Goal: Book appointment/travel/reservation

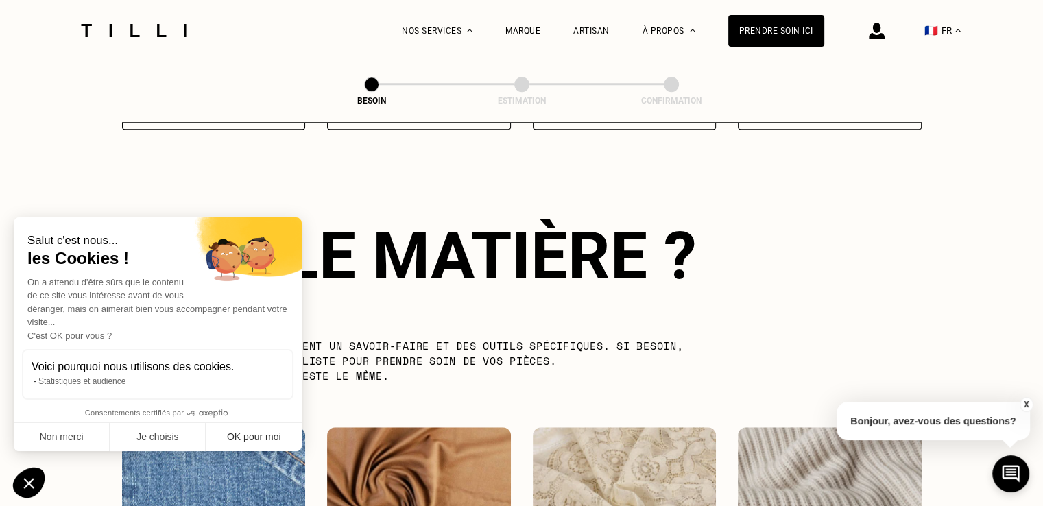
scroll to position [1193, 0]
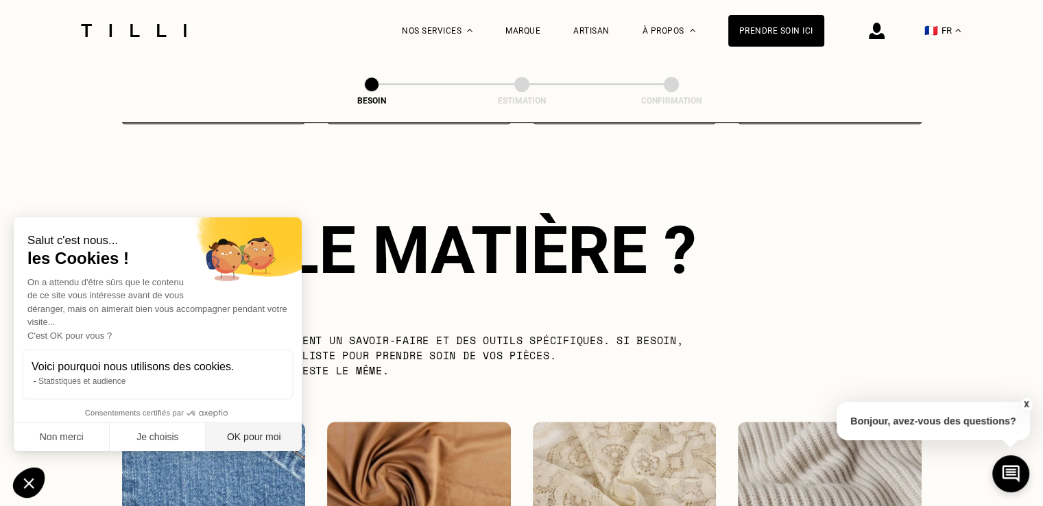
click at [230, 437] on button "OK pour moi" at bounding box center [254, 437] width 96 height 29
checkbox input "true"
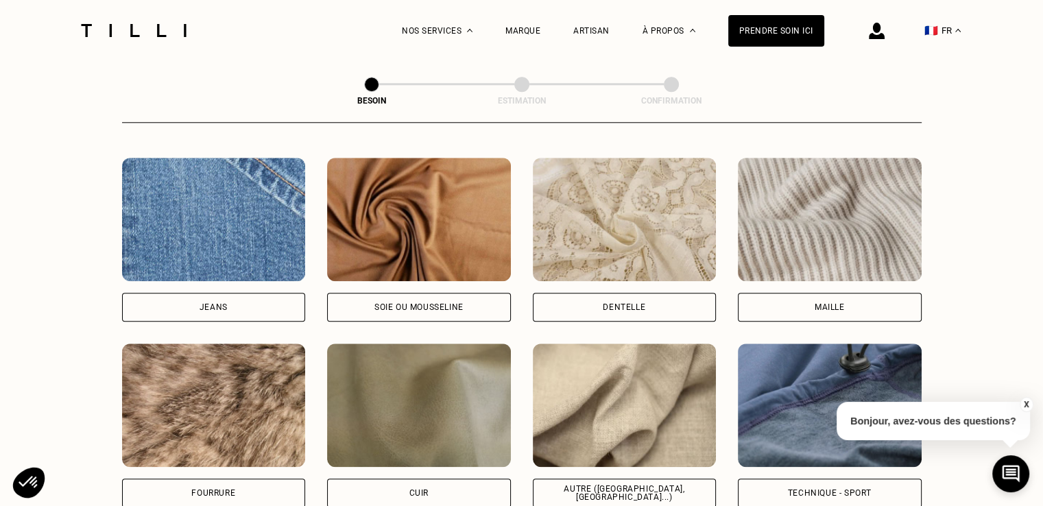
scroll to position [1536, 0]
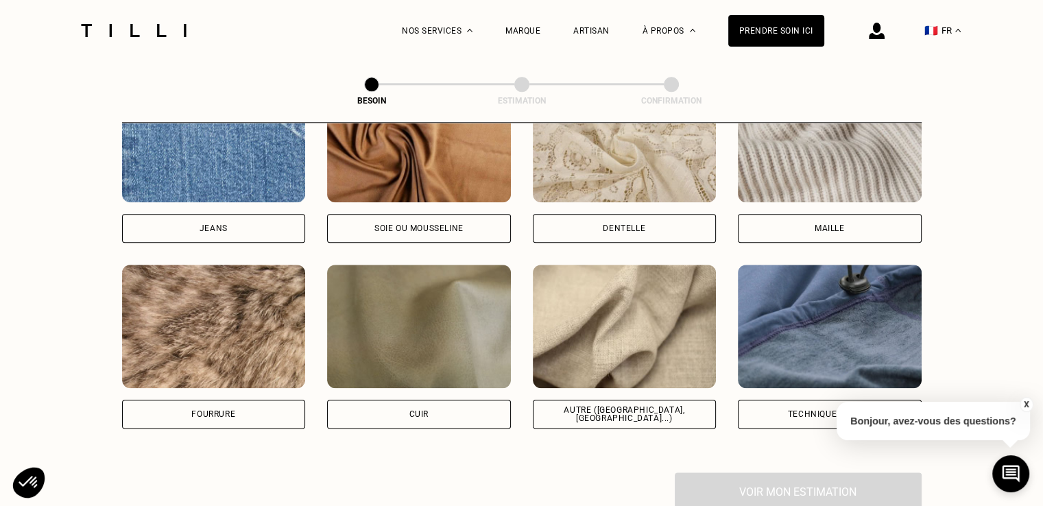
click at [198, 136] on img at bounding box center [214, 140] width 184 height 123
select select "FR"
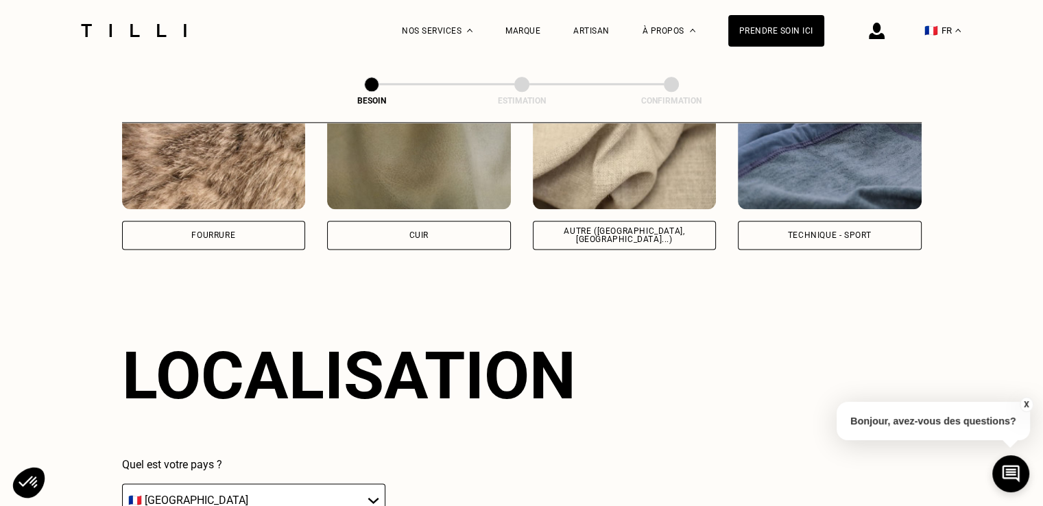
scroll to position [1842, 0]
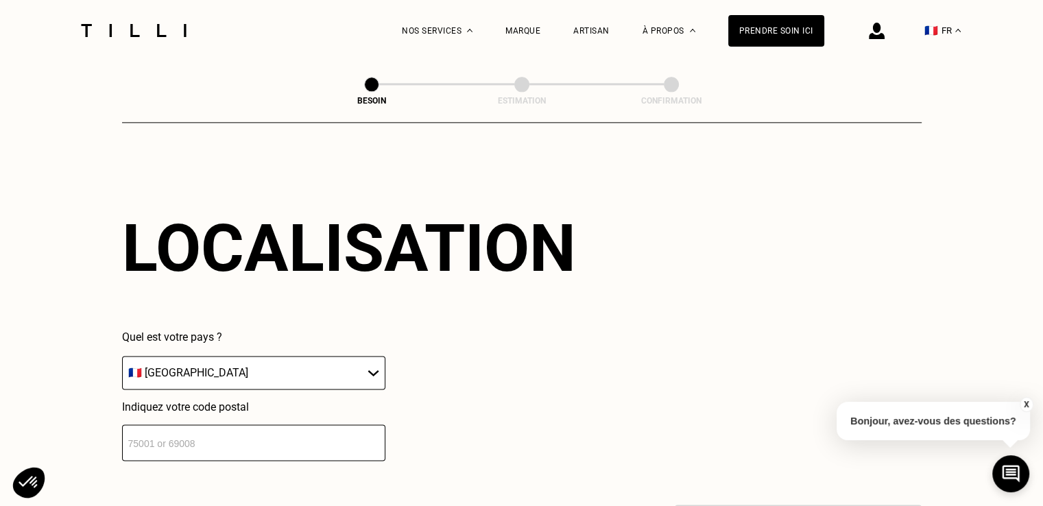
click at [274, 437] on input "number" at bounding box center [253, 443] width 263 height 36
type input "31120"
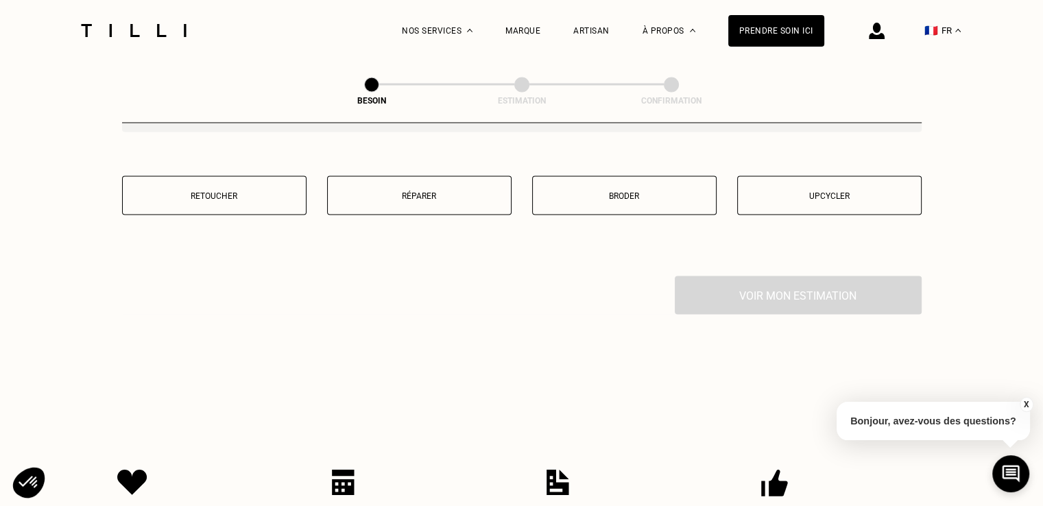
scroll to position [2321, 0]
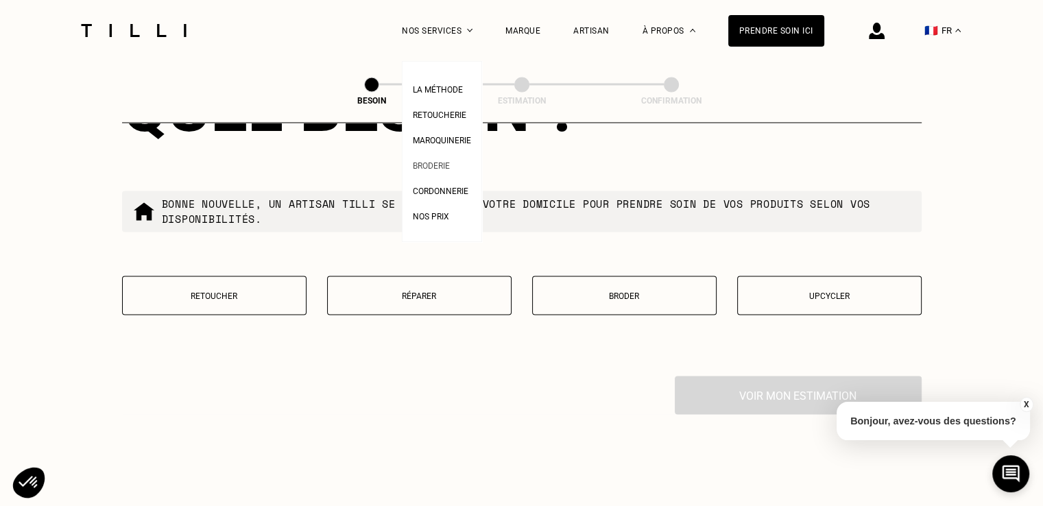
click at [459, 165] on li "Broderie" at bounding box center [442, 164] width 58 height 25
click at [446, 168] on span "Broderie" at bounding box center [431, 166] width 37 height 10
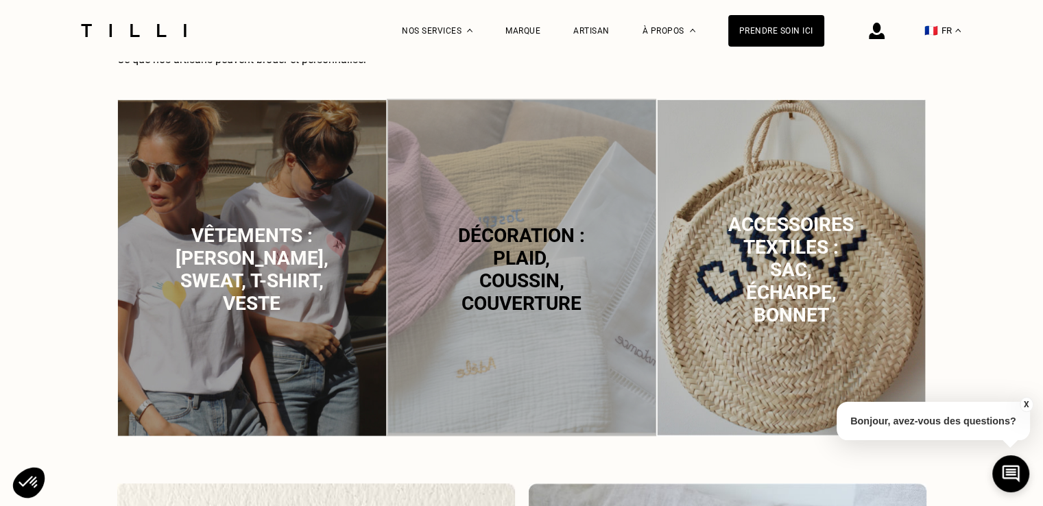
scroll to position [724, 0]
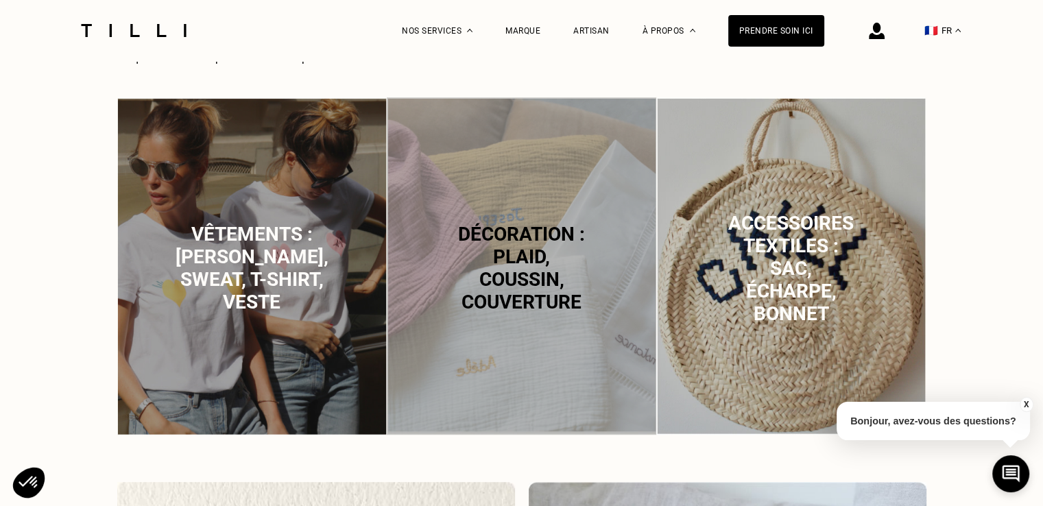
click at [232, 217] on img at bounding box center [252, 266] width 270 height 338
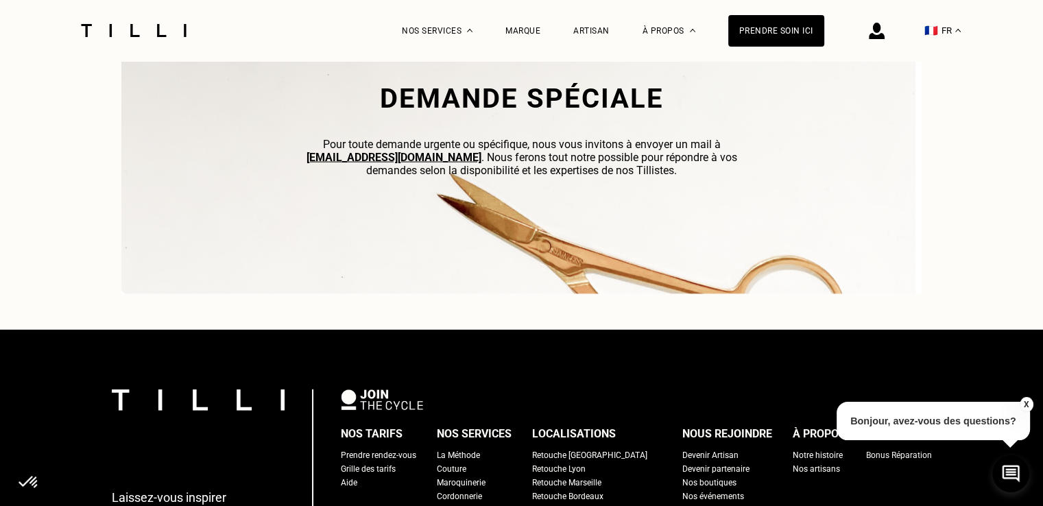
scroll to position [4033, 0]
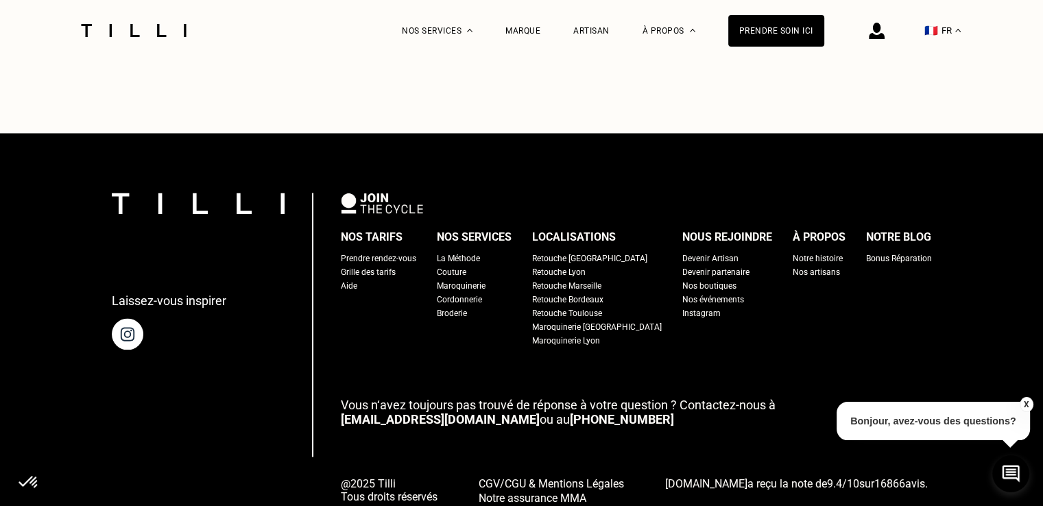
scroll to position [2121, 0]
